Goal: Task Accomplishment & Management: Manage account settings

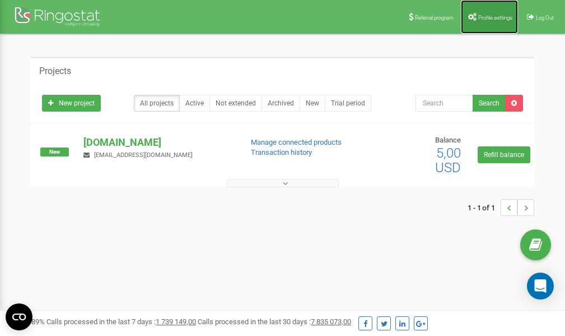
click at [494, 15] on span "Profile settings" at bounding box center [496, 18] width 34 height 6
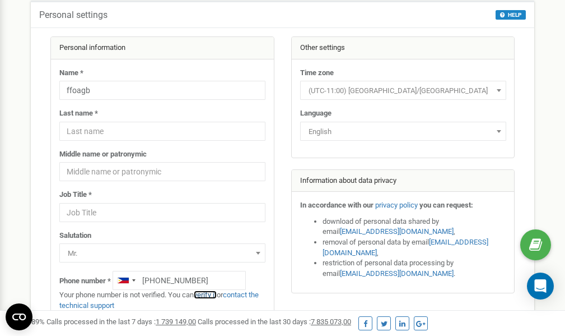
click at [208, 295] on link "verify it" at bounding box center [205, 294] width 23 height 8
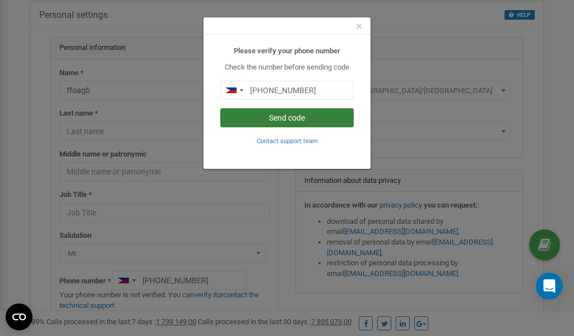
click at [285, 118] on button "Send code" at bounding box center [286, 117] width 133 height 19
